Goal: Task Accomplishment & Management: Use online tool/utility

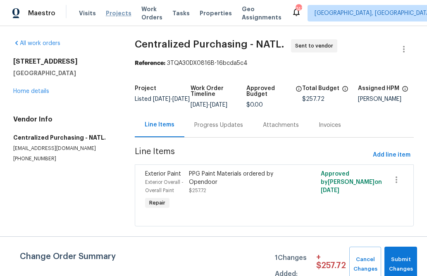
click at [109, 11] on span "Projects" at bounding box center [119, 13] width 26 height 8
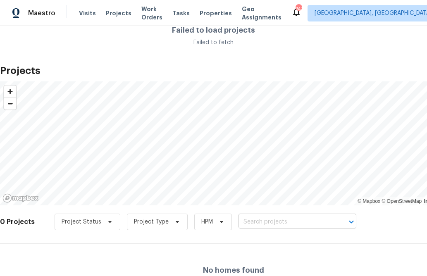
click at [268, 226] on input "text" at bounding box center [286, 222] width 95 height 13
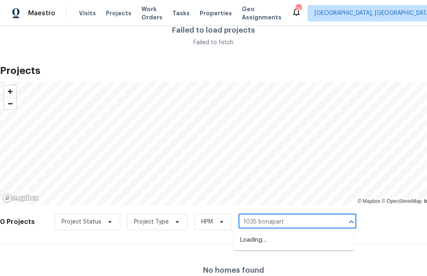
type input "1035 bonapar"
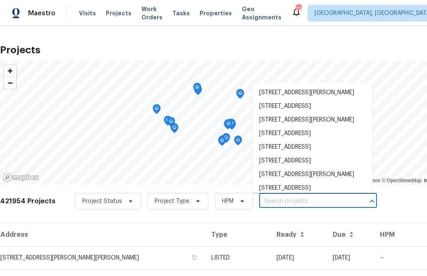
click at [273, 200] on input "text" at bounding box center [306, 201] width 95 height 13
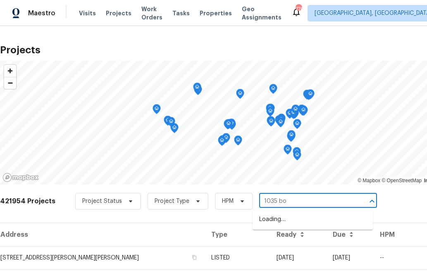
type input "1035 bon"
click at [277, 225] on li "[STREET_ADDRESS][PERSON_NAME]" at bounding box center [313, 220] width 120 height 14
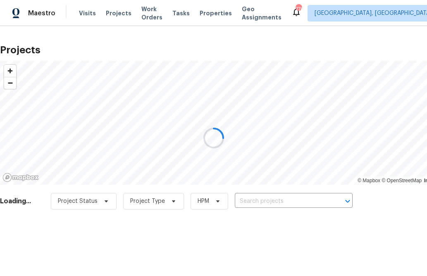
type input "[STREET_ADDRESS][PERSON_NAME]"
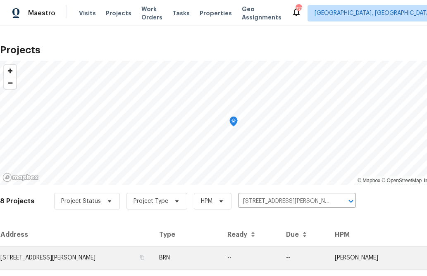
click at [105, 247] on td "[STREET_ADDRESS][PERSON_NAME]" at bounding box center [76, 258] width 153 height 23
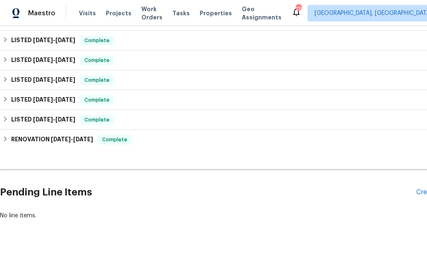
scroll to position [192, 40]
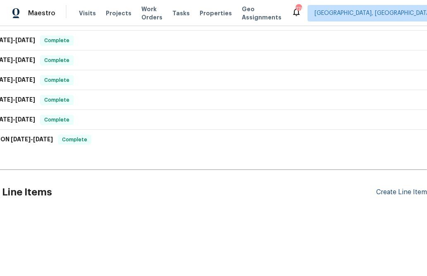
click at [388, 196] on div "Create Line Item" at bounding box center [401, 193] width 51 height 8
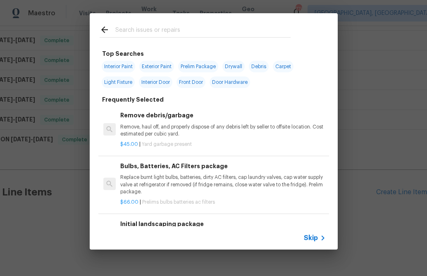
click at [314, 239] on span "Skip" at bounding box center [311, 238] width 14 height 8
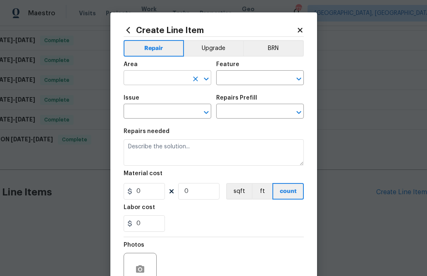
click at [172, 77] on input "text" at bounding box center [156, 78] width 65 height 13
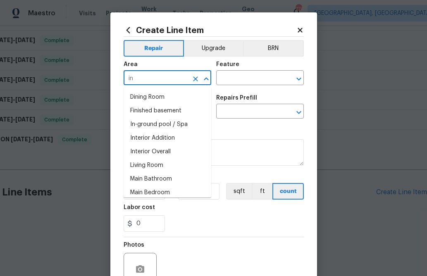
type input "i"
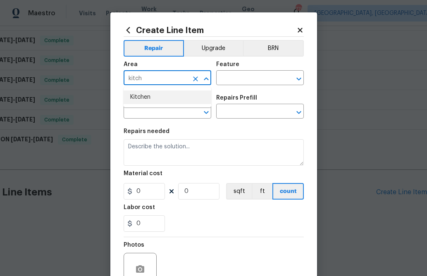
drag, startPoint x: 168, startPoint y: 95, endPoint x: 176, endPoint y: 91, distance: 8.5
click at [168, 95] on li "Kitchen" at bounding box center [168, 98] width 88 height 14
type input "Kitchen"
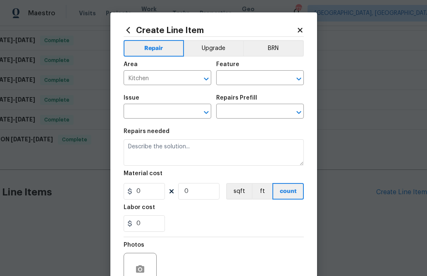
click at [233, 86] on div "Area Kitchen ​ Feature ​" at bounding box center [214, 74] width 180 height 34
click at [233, 81] on input "text" at bounding box center [248, 78] width 65 height 13
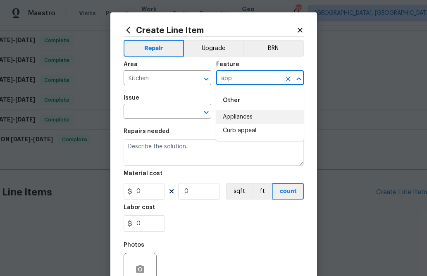
click at [243, 111] on li "Appliances" at bounding box center [260, 117] width 88 height 14
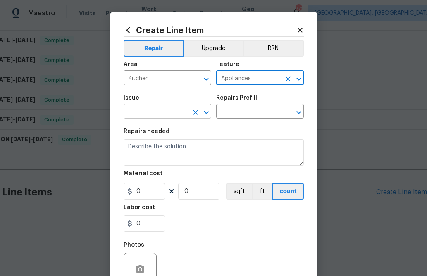
type input "Appliances"
click at [164, 107] on input "text" at bounding box center [156, 112] width 65 height 13
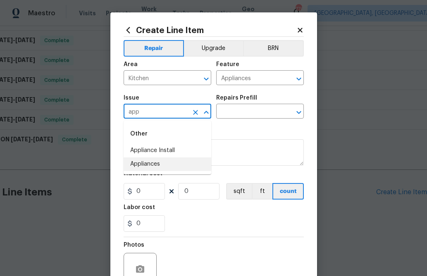
click at [170, 164] on li "Appliances" at bounding box center [168, 165] width 88 height 14
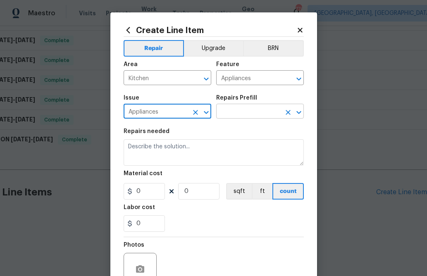
type input "Appliances"
click at [217, 115] on input "text" at bounding box center [248, 112] width 65 height 13
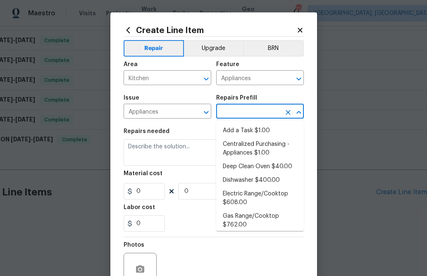
click at [226, 115] on input "text" at bounding box center [248, 112] width 65 height 13
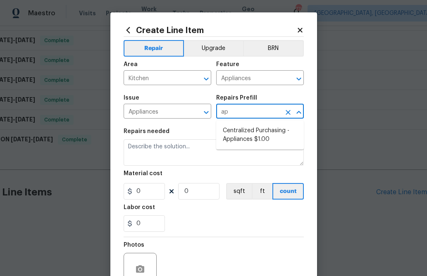
type input "app"
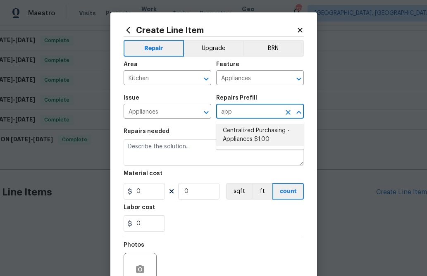
click at [230, 129] on li "Centralized Purchasing - Appliances $1.00" at bounding box center [260, 135] width 88 height 22
type input "Centralized Purchasing - Appliances $1.00"
type textarea "Appliances purchased by Opendoor"
type input "1"
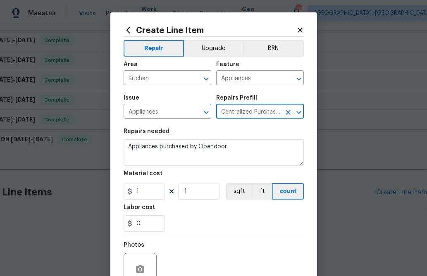
type input "Centralized Purchasing - Appliances $1.00"
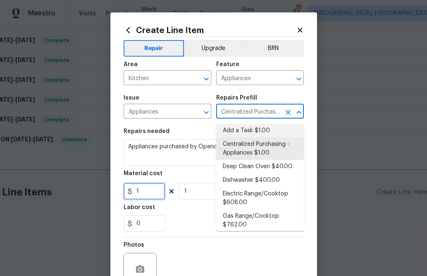
click at [149, 189] on input "1" at bounding box center [144, 191] width 41 height 17
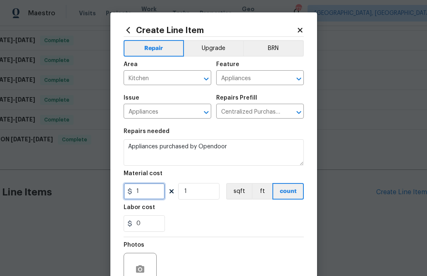
click at [149, 189] on input "1" at bounding box center [144, 191] width 41 height 17
paste input "069.99"
type input "1069.99"
click at [192, 216] on div "Labor cost" at bounding box center [214, 210] width 180 height 11
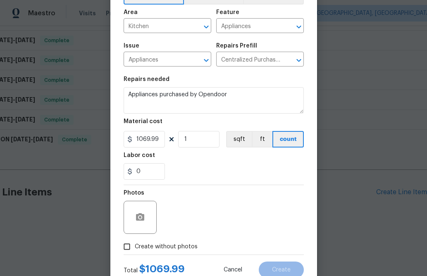
scroll to position [62, 0]
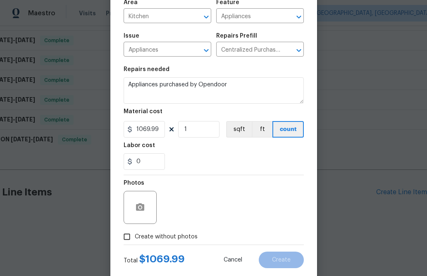
click at [166, 240] on span "Create without photos" at bounding box center [166, 237] width 63 height 9
click at [135, 240] on input "Create without photos" at bounding box center [127, 237] width 16 height 16
checkbox input "true"
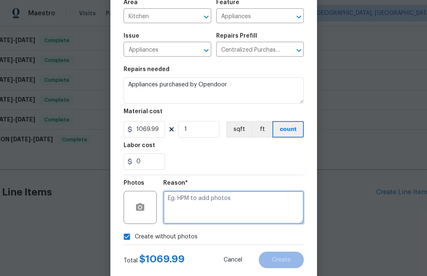
click at [188, 209] on textarea at bounding box center [233, 207] width 141 height 33
type textarea "n.a"
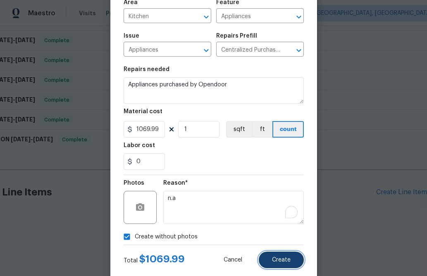
click at [276, 258] on span "Create" at bounding box center [281, 260] width 19 height 6
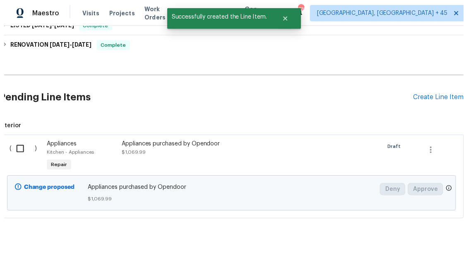
scroll to position [286, 0]
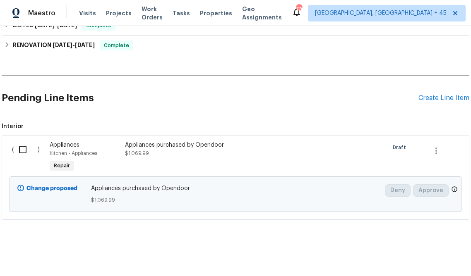
click at [26, 148] on input "checkbox" at bounding box center [26, 149] width 24 height 17
checkbox input "true"
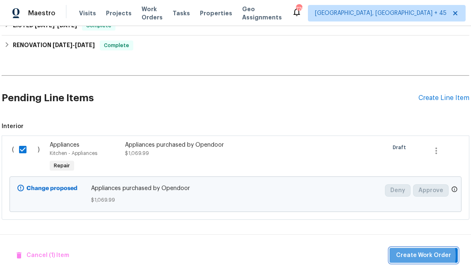
click at [412, 256] on span "Create Work Order" at bounding box center [423, 256] width 55 height 10
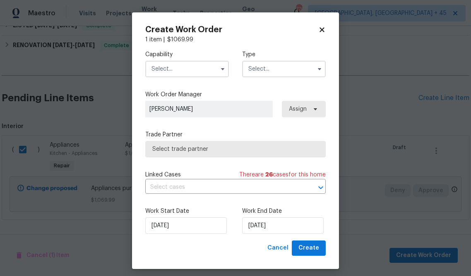
click at [200, 75] on input "text" at bounding box center [187, 69] width 84 height 17
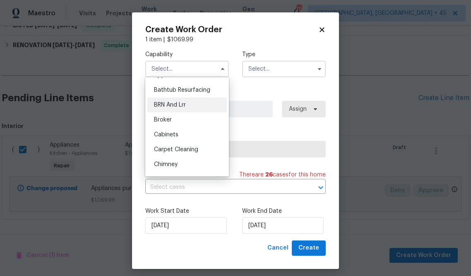
scroll to position [0, 0]
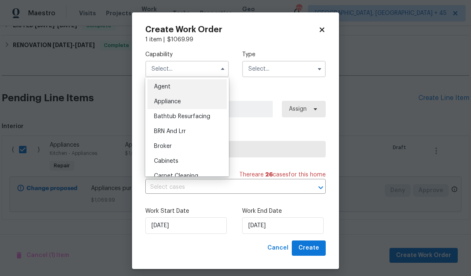
click at [192, 99] on div "Appliance" at bounding box center [186, 101] width 79 height 15
type input "Appliance"
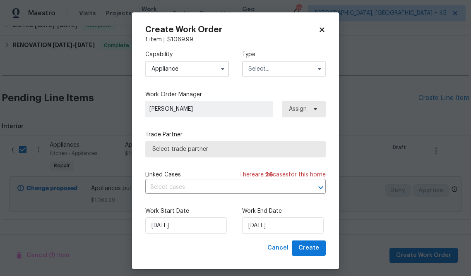
click at [281, 67] on input "text" at bounding box center [284, 69] width 84 height 17
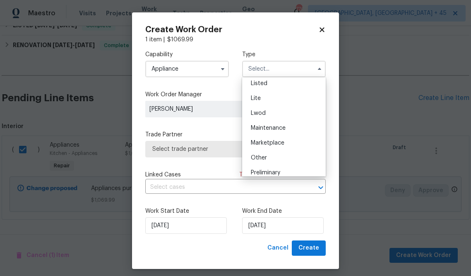
scroll to position [91, 0]
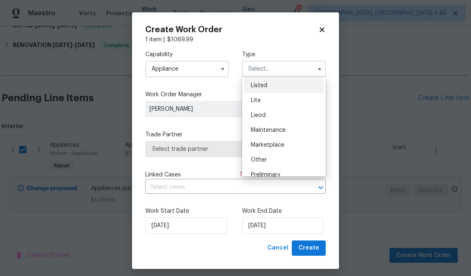
click at [275, 87] on div "Listed" at bounding box center [283, 85] width 79 height 15
type input "Listed"
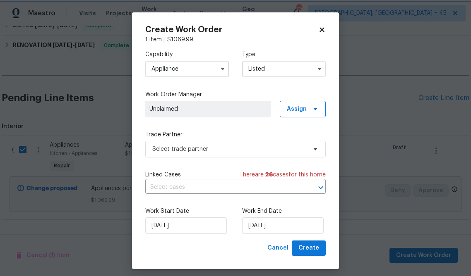
scroll to position [0, 0]
click at [291, 103] on span "Assign" at bounding box center [303, 109] width 46 height 17
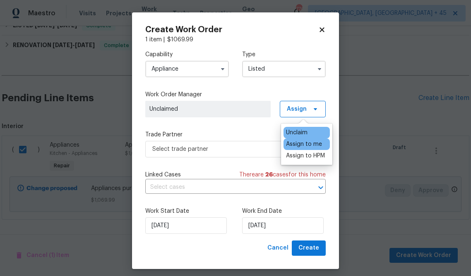
click at [298, 142] on div "Assign to me" at bounding box center [304, 144] width 36 height 8
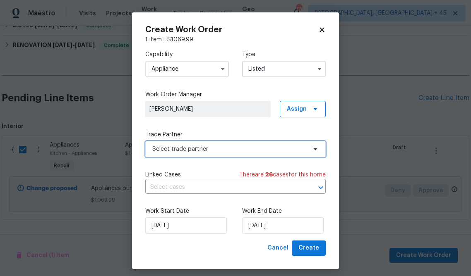
click at [251, 149] on span "Select trade partner" at bounding box center [229, 149] width 154 height 8
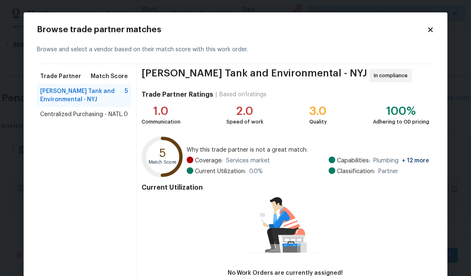
click at [89, 119] on div "Centralized Purchasing - NATL. 0" at bounding box center [84, 114] width 94 height 15
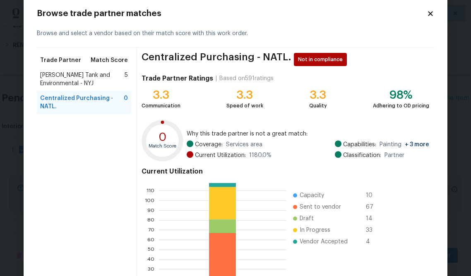
scroll to position [89, 0]
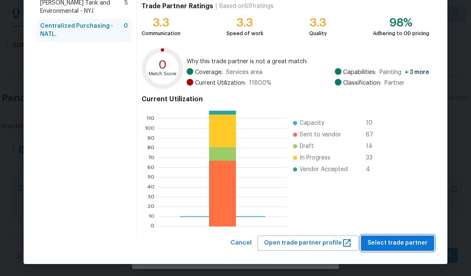
click at [399, 239] on span "Select trade partner" at bounding box center [397, 243] width 60 height 10
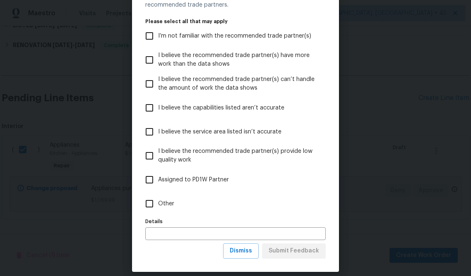
scroll to position [51, 0]
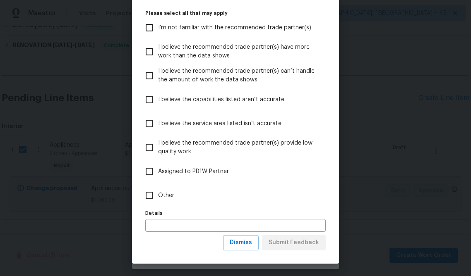
click at [149, 196] on input "Other" at bounding box center [149, 195] width 17 height 17
checkbox input "true"
click at [308, 242] on span "Submit Feedback" at bounding box center [293, 243] width 50 height 10
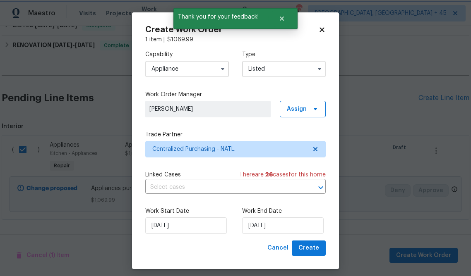
scroll to position [0, 0]
click at [313, 250] on span "Create" at bounding box center [308, 248] width 21 height 10
checkbox input "false"
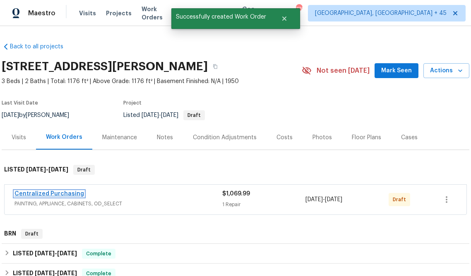
click at [38, 193] on link "Centralized Purchasing" at bounding box center [48, 194] width 69 height 6
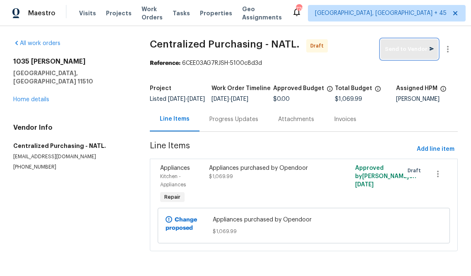
click at [401, 54] on button "Send to Vendor" at bounding box center [409, 49] width 57 height 20
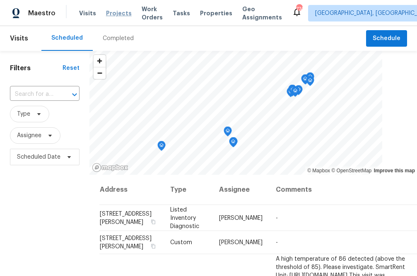
click at [118, 13] on span "Projects" at bounding box center [119, 13] width 26 height 8
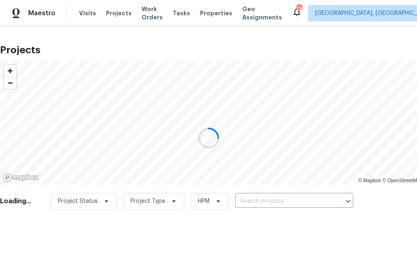
click at [253, 198] on div at bounding box center [208, 138] width 417 height 276
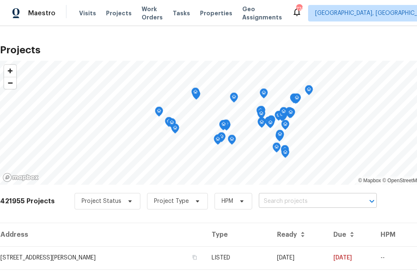
click at [264, 199] on input "text" at bounding box center [306, 201] width 95 height 13
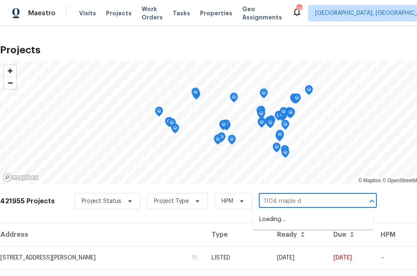
type input "1104 maple dr"
click at [301, 219] on li "1104 Maple Dr, Griffin, GA 30224" at bounding box center [312, 220] width 120 height 14
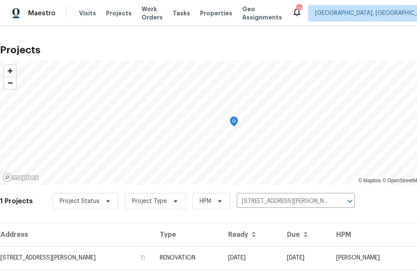
scroll to position [20, 0]
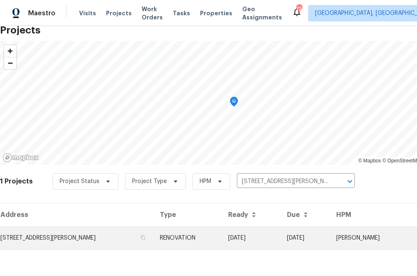
click at [84, 233] on td "1104 Maple Dr, Griffin, GA 30224" at bounding box center [76, 238] width 153 height 23
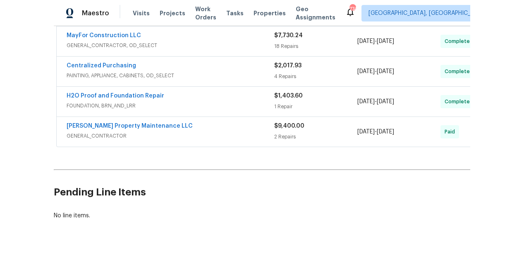
scroll to position [376, 51]
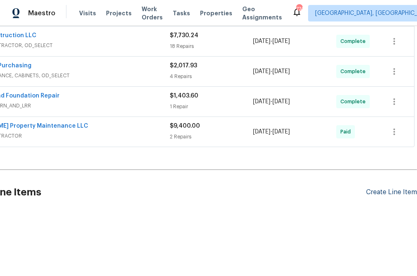
click at [390, 191] on div "Create Line Item" at bounding box center [391, 193] width 51 height 8
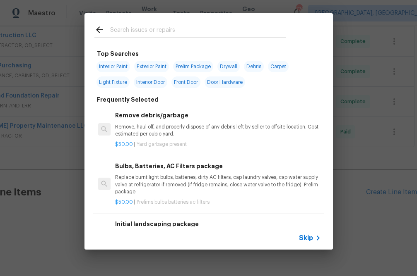
click at [311, 236] on span "Skip" at bounding box center [306, 238] width 14 height 8
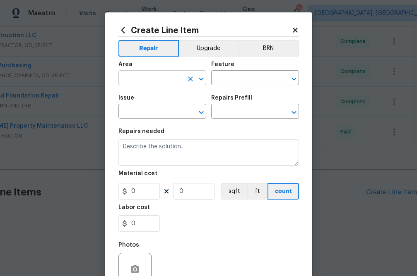
click at [164, 74] on input "text" at bounding box center [150, 78] width 65 height 13
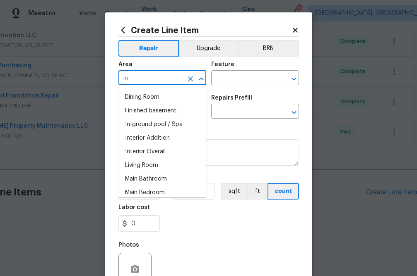
type input "i"
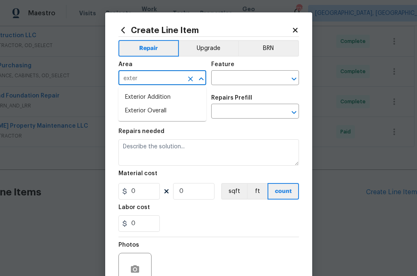
click at [177, 109] on li "Exterior Overall" at bounding box center [162, 111] width 88 height 14
type input "Exterior Overall"
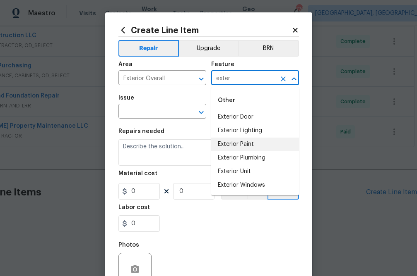
click at [247, 141] on li "Exterior Paint" at bounding box center [255, 145] width 88 height 14
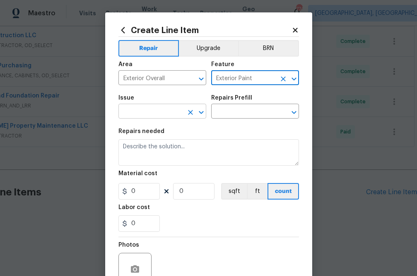
type input "Exterior Paint"
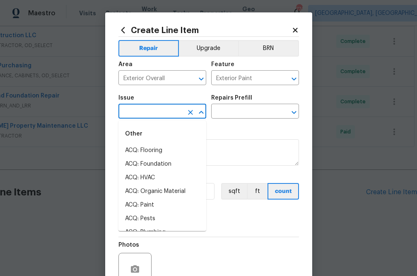
click at [180, 113] on input "text" at bounding box center [150, 112] width 65 height 13
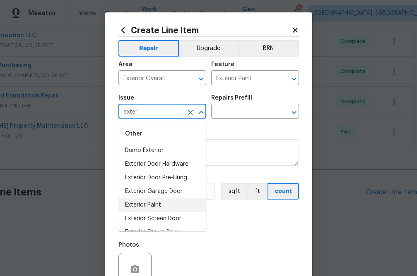
click at [175, 200] on li "Exterior Paint" at bounding box center [162, 206] width 88 height 14
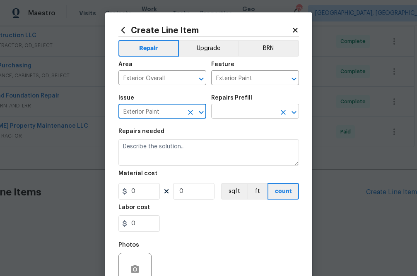
type input "Exterior Paint"
click at [245, 109] on input "text" at bounding box center [243, 112] width 65 height 13
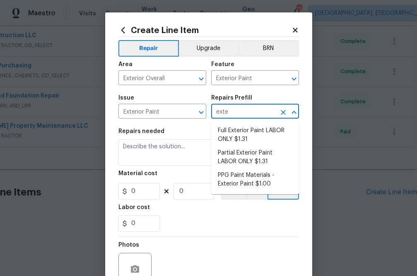
type input "exter"
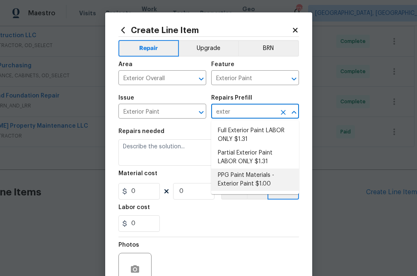
click at [247, 177] on li "PPG Paint Materials - Exterior Paint $1.00" at bounding box center [255, 180] width 88 height 22
type input "Overall Paint"
type input "PPG Paint Materials - Exterior Paint $1.00"
type textarea "PPG Paint Materials ordered by Opendoor"
type input "1"
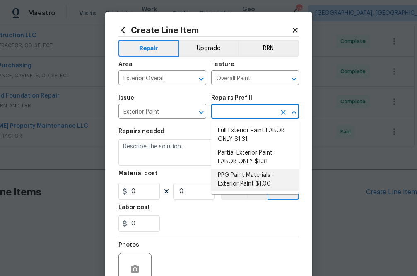
type input "1"
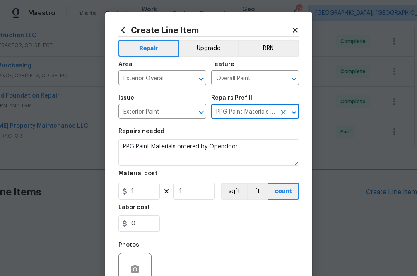
type input "PPG Paint Materials - Exterior Paint $1.00"
click at [135, 194] on input "1" at bounding box center [138, 191] width 41 height 17
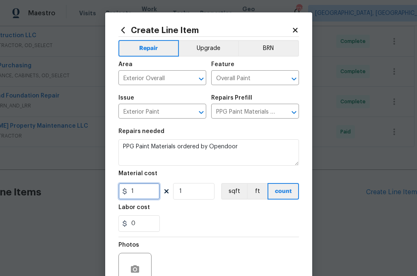
click at [135, 194] on input "1" at bounding box center [138, 191] width 41 height 17
paste input "text"
type input "1"
click at [295, 33] on icon at bounding box center [294, 29] width 7 height 7
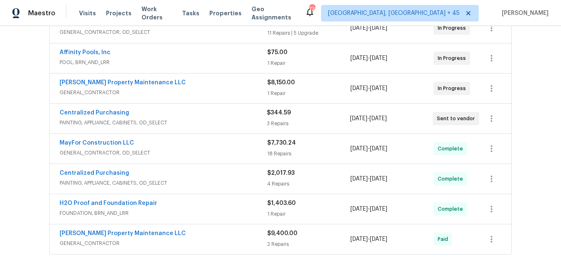
scroll to position [267, 0]
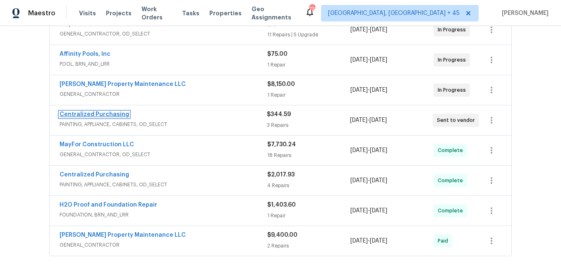
click at [98, 112] on link "Centralized Purchasing" at bounding box center [94, 115] width 69 height 6
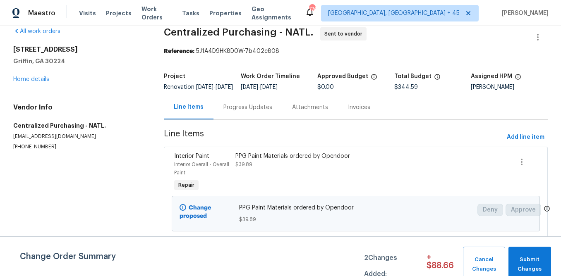
scroll to position [13, 0]
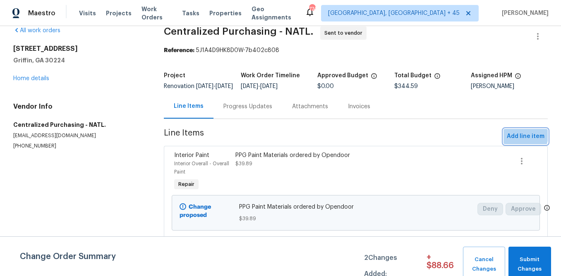
click at [416, 139] on span "Add line item" at bounding box center [526, 137] width 38 height 10
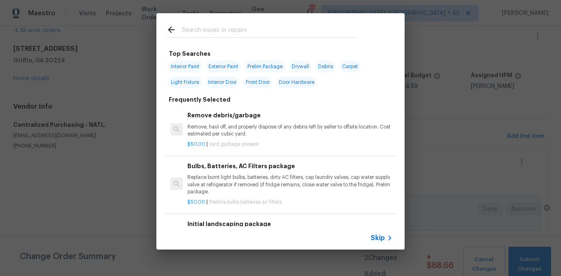
click at [385, 242] on icon at bounding box center [390, 238] width 10 height 10
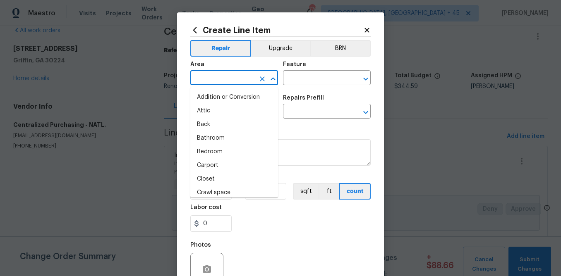
click at [247, 80] on input "text" at bounding box center [222, 78] width 65 height 13
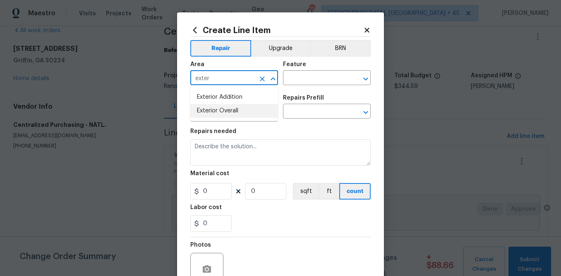
click at [213, 113] on li "Exterior Overall" at bounding box center [234, 111] width 88 height 14
type input "Exterior Overall"
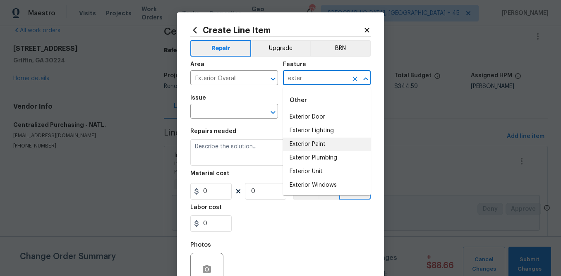
click at [306, 146] on li "Exterior Paint" at bounding box center [327, 145] width 88 height 14
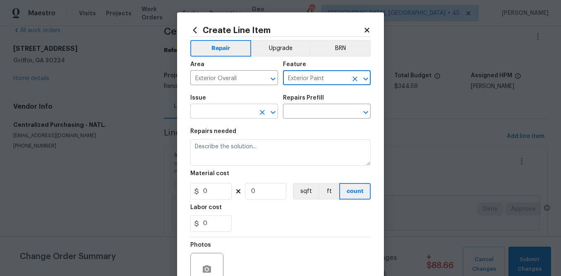
type input "Exterior Paint"
click at [216, 116] on input "text" at bounding box center [222, 112] width 65 height 13
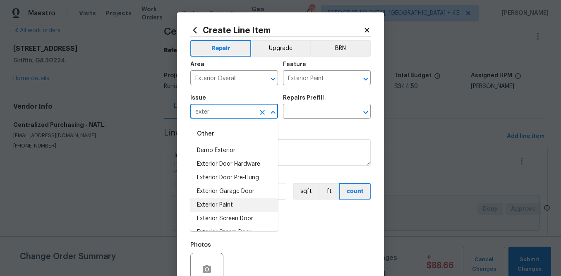
click at [235, 204] on li "Exterior Paint" at bounding box center [234, 206] width 88 height 14
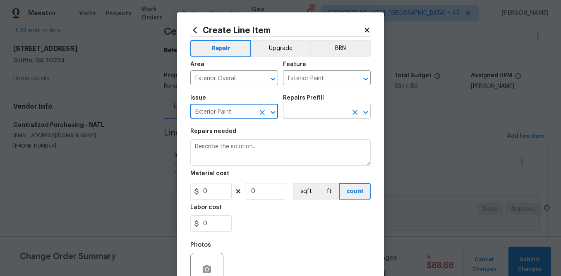
type input "Exterior Paint"
click at [314, 109] on input "text" at bounding box center [315, 112] width 65 height 13
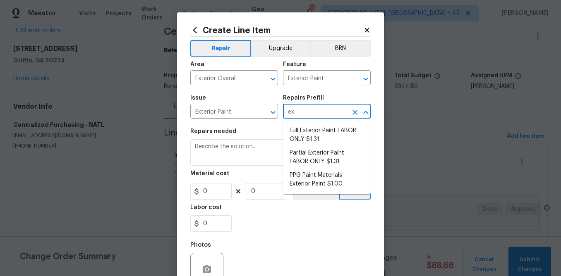
type input "ext"
click at [326, 178] on li "PPG Paint Materials - Exterior Paint $1.00" at bounding box center [327, 180] width 88 height 22
type input "Overall Paint"
type input "PPG Paint Materials - Exterior Paint $1.00"
type textarea "PPG Paint Materials ordered by Opendoor"
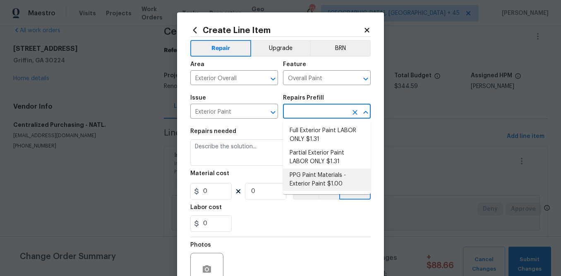
type input "1"
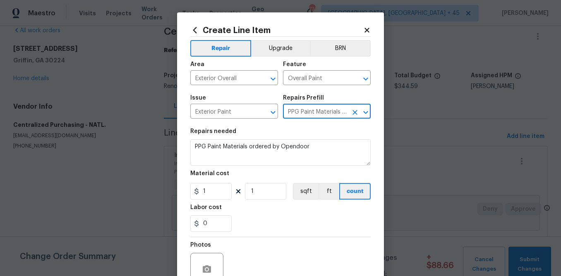
type input "PPG Paint Materials - Exterior Paint $1.00"
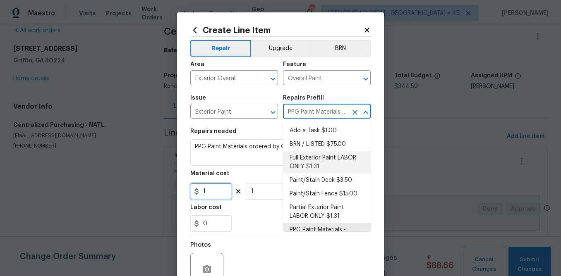
click at [223, 185] on input "1" at bounding box center [210, 191] width 41 height 17
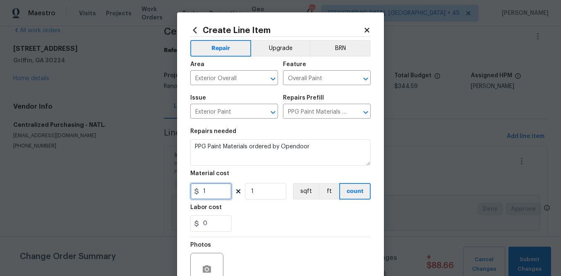
click at [223, 185] on input "1" at bounding box center [210, 191] width 41 height 17
paste input "269.64"
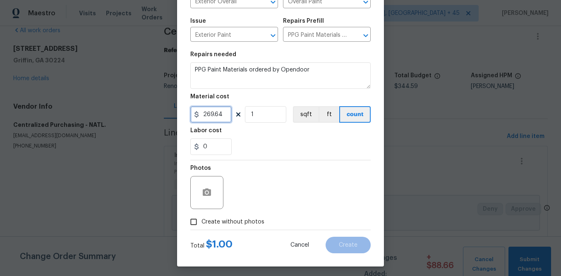
scroll to position [80, 0]
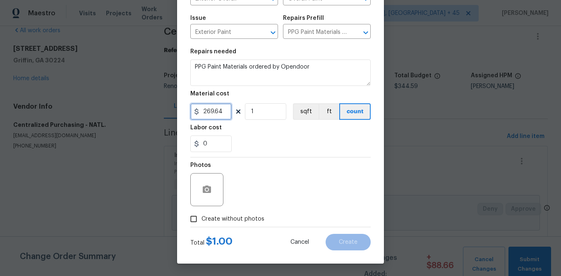
type input "269.64"
click at [252, 215] on span "Create without photos" at bounding box center [232, 219] width 63 height 9
click at [201, 215] on input "Create without photos" at bounding box center [194, 219] width 16 height 16
checkbox input "true"
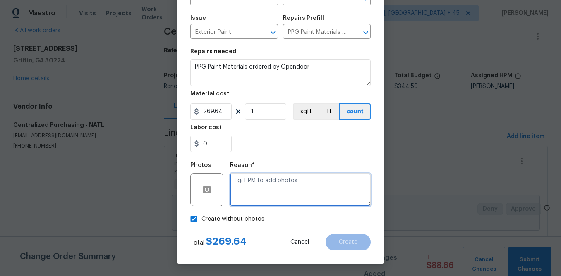
click at [277, 185] on textarea at bounding box center [300, 189] width 141 height 33
type textarea "n.a"
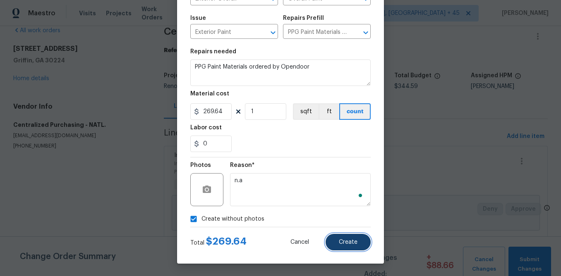
click at [364, 241] on button "Create" at bounding box center [348, 242] width 45 height 17
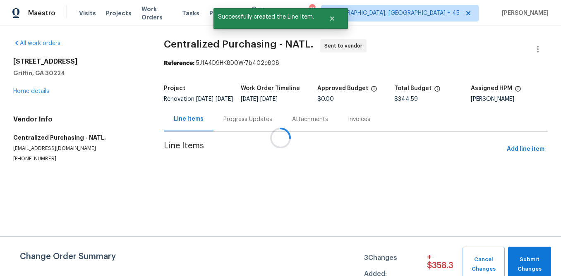
scroll to position [0, 0]
